Goal: Task Accomplishment & Management: Use online tool/utility

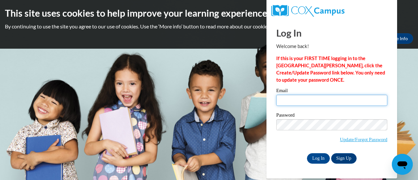
click at [313, 102] on input "Email" at bounding box center [331, 100] width 111 height 11
type input "[EMAIL_ADDRESS][DOMAIN_NAME]"
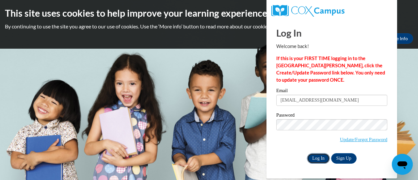
click at [311, 158] on input "Log In" at bounding box center [318, 158] width 23 height 10
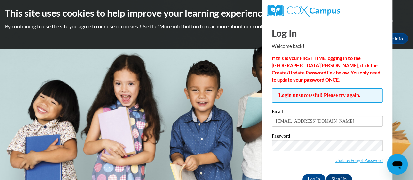
click at [311, 158] on span "Update/Forgot Password" at bounding box center [327, 153] width 111 height 27
click at [303, 174] on input "Log In" at bounding box center [314, 179] width 23 height 10
click at [251, 68] on body "This site uses cookies to help improve your learning experience. By continuing …" at bounding box center [206, 90] width 413 height 180
click at [315, 175] on input "Log In" at bounding box center [314, 179] width 23 height 10
click at [322, 177] on input "Log In" at bounding box center [314, 179] width 23 height 10
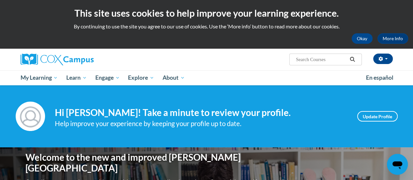
click at [327, 138] on div "Your profile Hi Martha Brown! Take a minute to review your profile. Help improv…" at bounding box center [206, 116] width 413 height 62
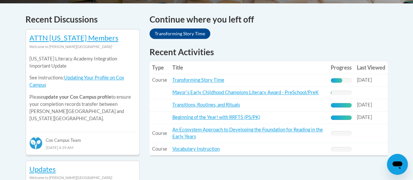
scroll to position [275, 0]
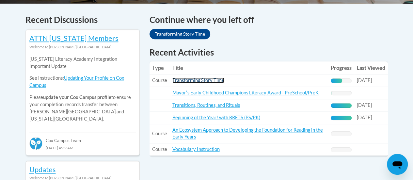
click at [197, 80] on link "Transforming Story Time" at bounding box center [199, 80] width 52 height 6
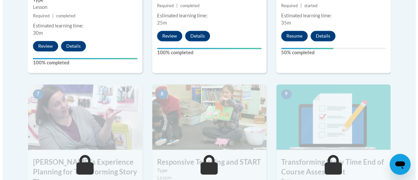
scroll to position [492, 0]
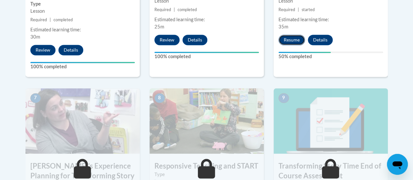
click at [295, 38] on button "Resume" at bounding box center [292, 40] width 26 height 10
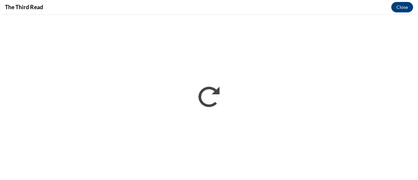
scroll to position [0, 0]
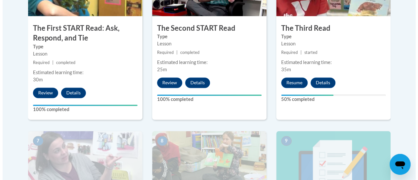
scroll to position [449, 0]
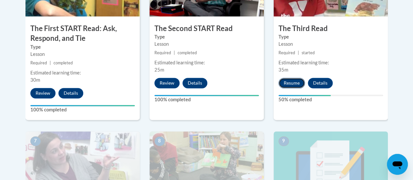
click at [288, 80] on button "Resume" at bounding box center [292, 83] width 26 height 10
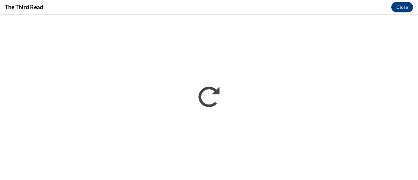
scroll to position [0, 0]
